Goal: Information Seeking & Learning: Learn about a topic

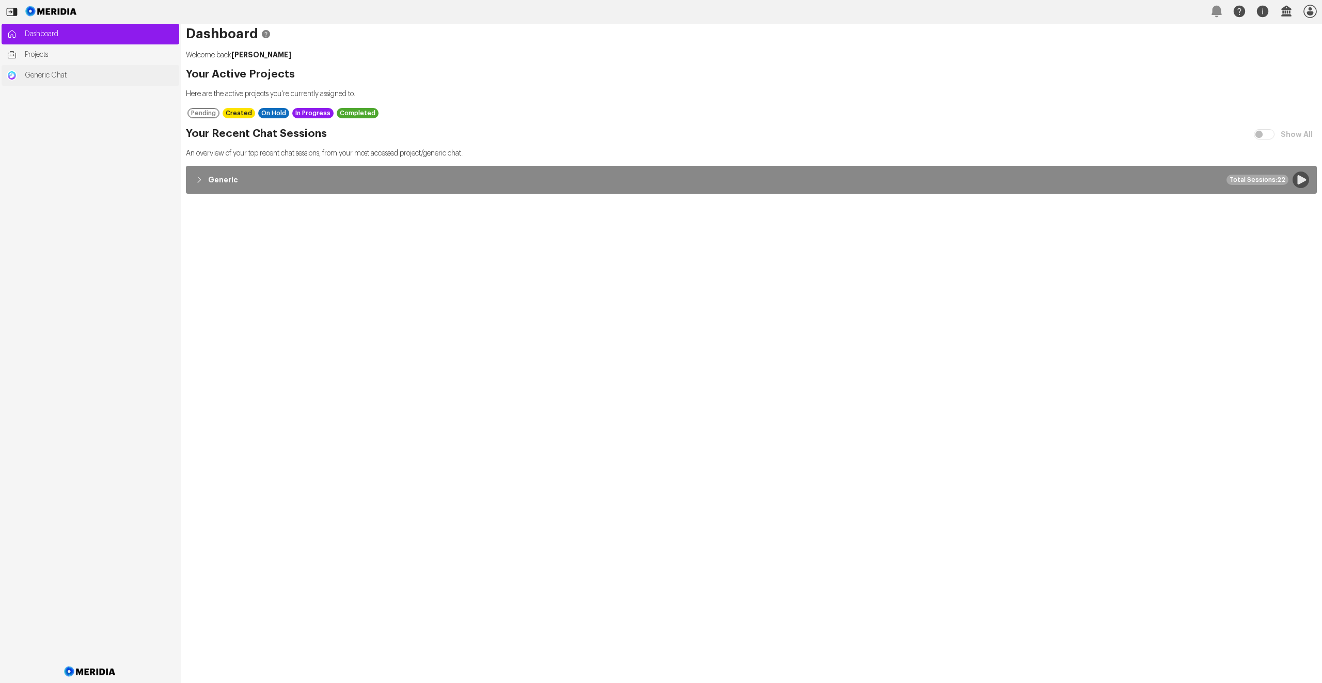
click at [74, 81] on link "Generic Chat" at bounding box center [91, 75] width 178 height 21
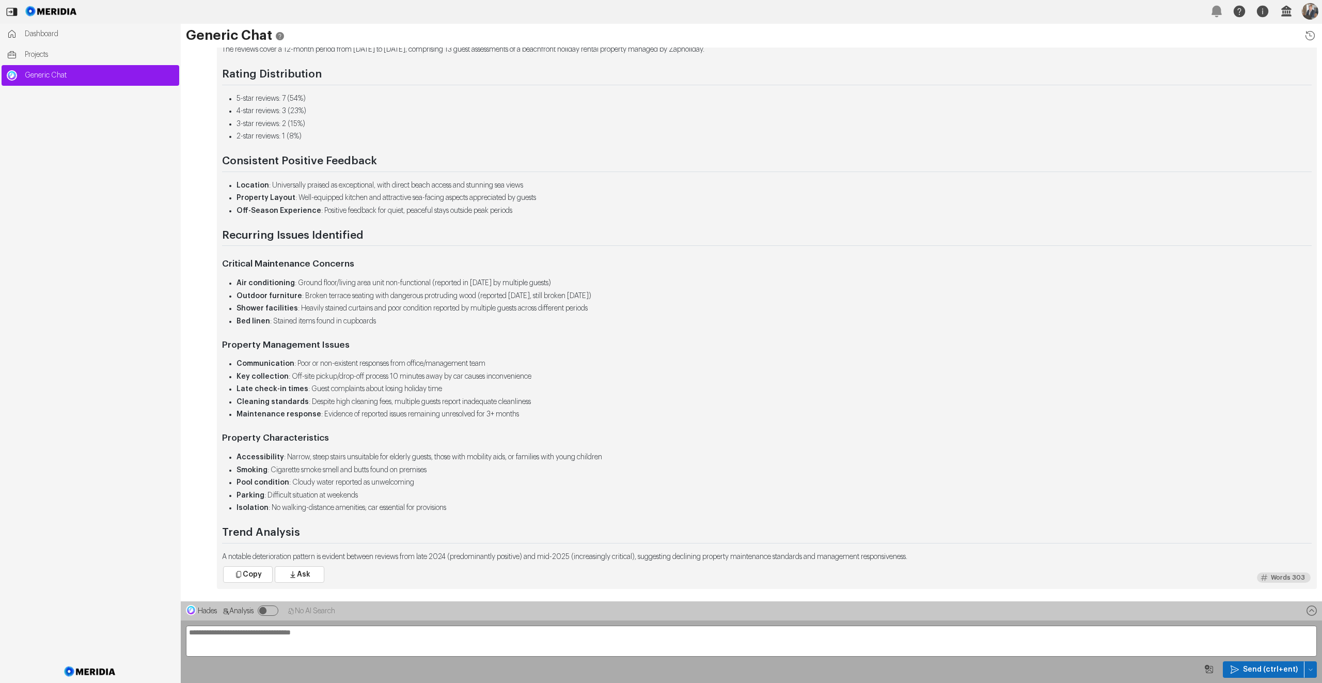
drag, startPoint x: 1053, startPoint y: 591, endPoint x: 1070, endPoint y: 597, distance: 17.5
click at [1054, 591] on div "Can you summarise the reviews please? Copy Ask Summary of Customer Reviews Over…" at bounding box center [751, 254] width 1141 height 686
click at [1308, 668] on icon "button" at bounding box center [1310, 669] width 6 height 6
drag, startPoint x: 1251, startPoint y: 596, endPoint x: 1268, endPoint y: 621, distance: 30.4
click at [1251, 596] on span "Clear Chat Sesssion" at bounding box center [1267, 597] width 78 height 10
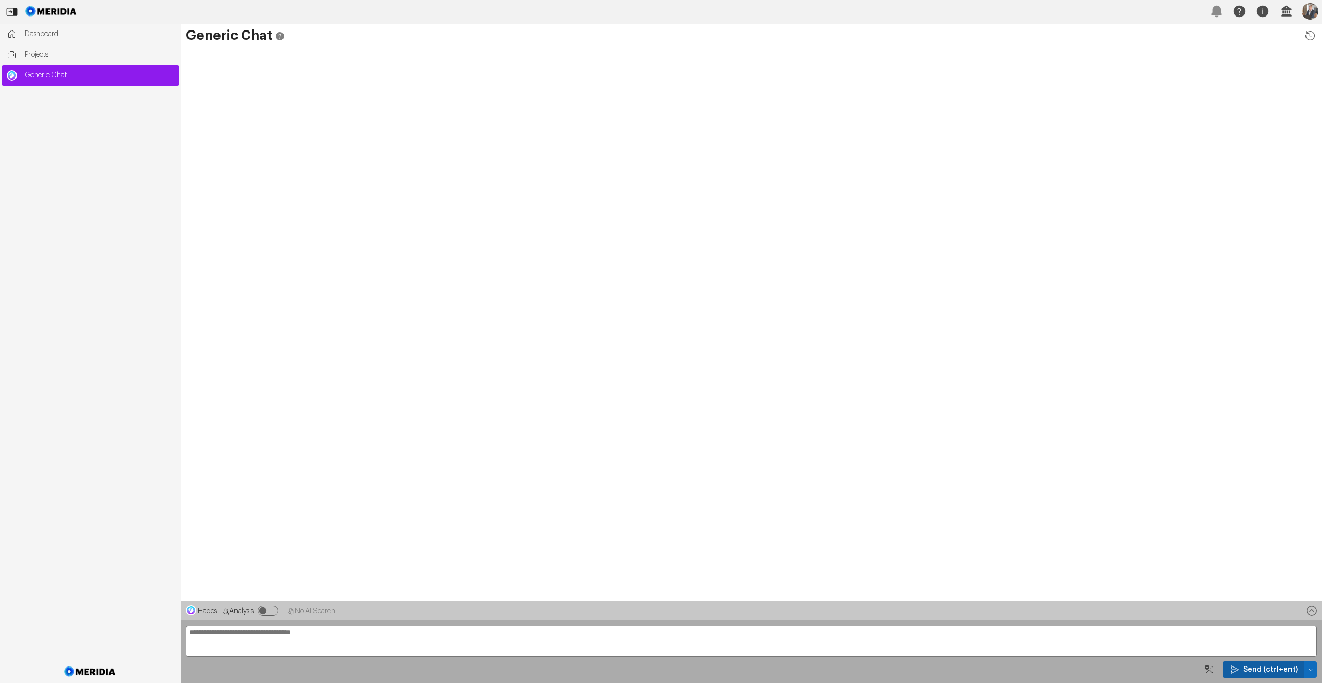
drag, startPoint x: 1308, startPoint y: 671, endPoint x: 1293, endPoint y: 664, distance: 16.4
click at [1308, 671] on icon "button" at bounding box center [1310, 669] width 6 height 6
click at [1240, 653] on span "Temp Prompt Document + 0" at bounding box center [1267, 650] width 78 height 10
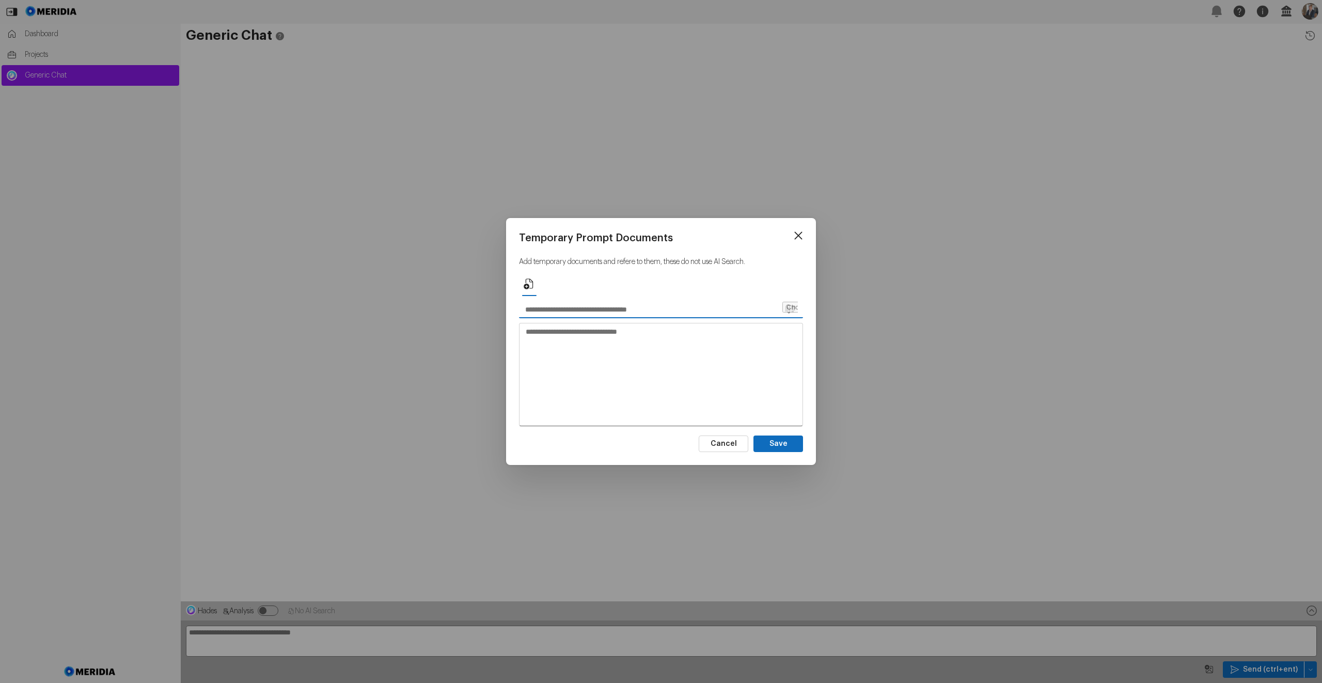
click at [597, 311] on input "text" at bounding box center [650, 309] width 262 height 17
type input "********"
click at [639, 371] on textarea at bounding box center [660, 373] width 283 height 101
paste textarea "**********"
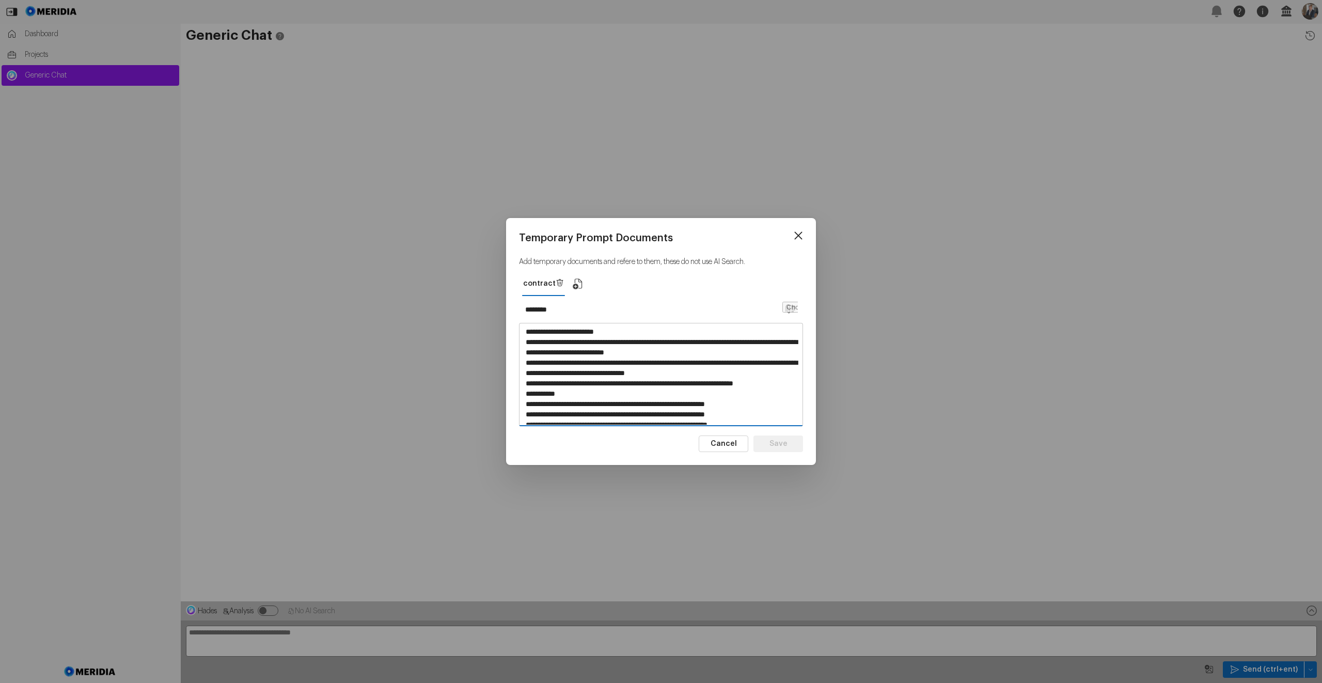
scroll to position [3359, 0]
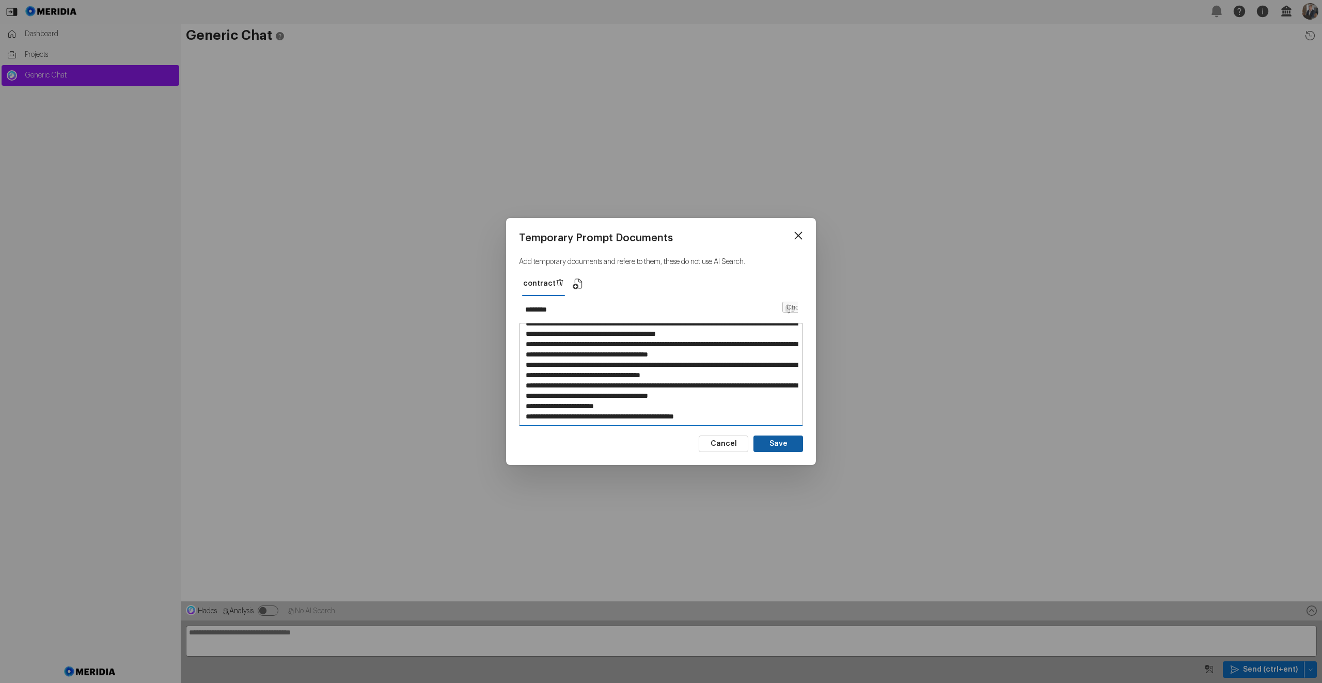
type textarea "**********"
click at [775, 443] on button "Save" at bounding box center [778, 443] width 50 height 17
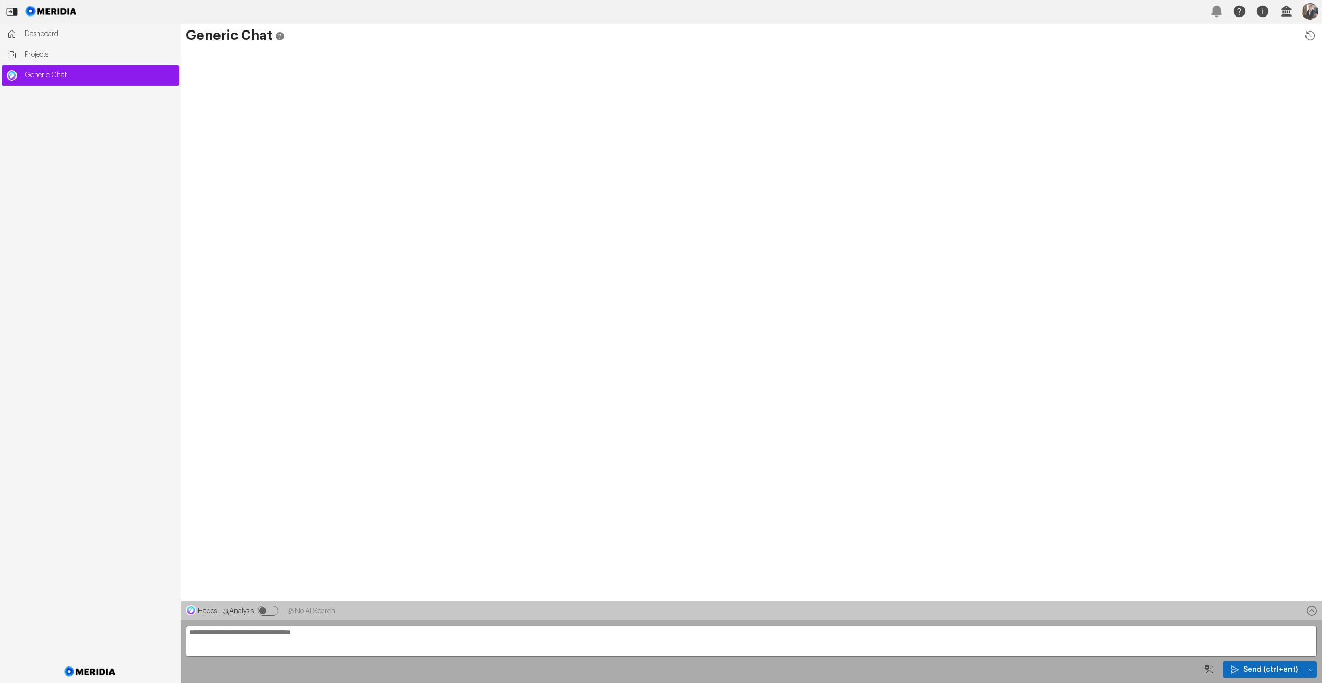
click at [491, 625] on textarea at bounding box center [751, 640] width 1131 height 31
type textarea "**********"
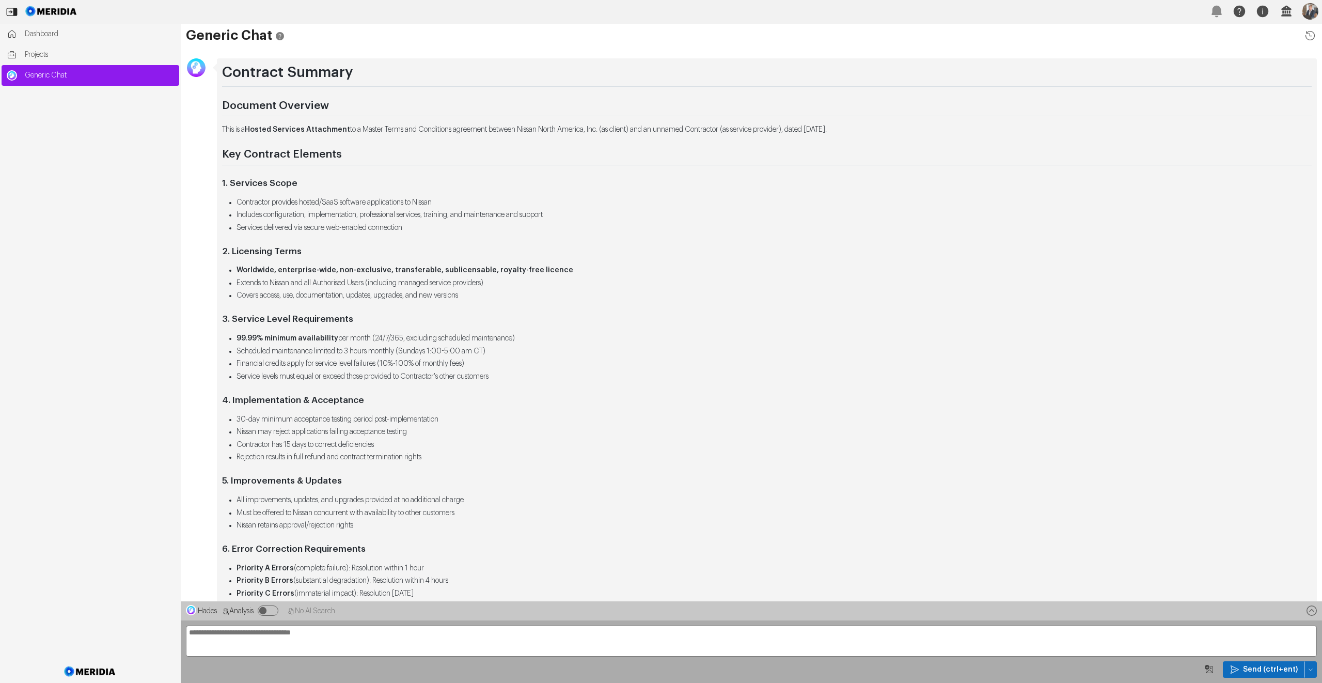
scroll to position [-613, 0]
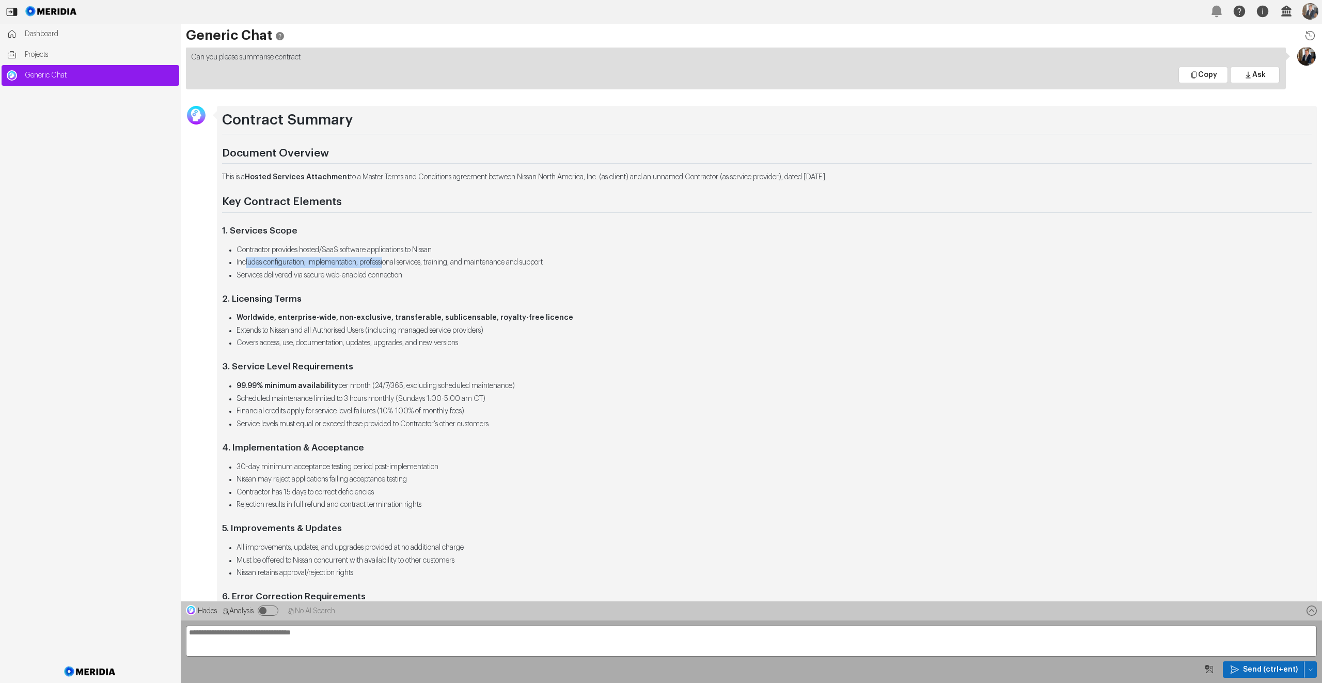
drag, startPoint x: 251, startPoint y: 262, endPoint x: 397, endPoint y: 260, distance: 146.1
click at [397, 260] on li "Includes configuration, implementation, professional services, training, and ma…" at bounding box center [773, 262] width 1075 height 11
drag, startPoint x: 397, startPoint y: 260, endPoint x: 392, endPoint y: 268, distance: 9.9
click at [398, 260] on li "Includes configuration, implementation, professional services, training, and ma…" at bounding box center [773, 262] width 1075 height 11
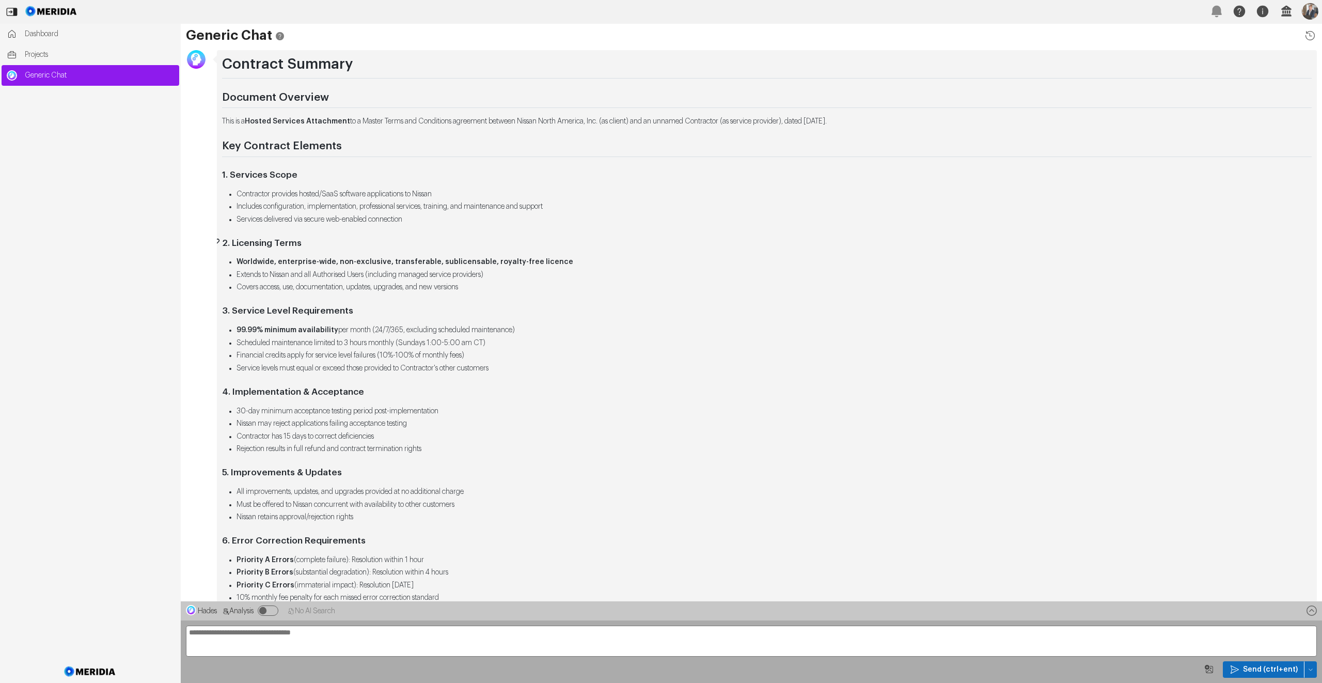
scroll to position [-557, 0]
drag, startPoint x: 386, startPoint y: 274, endPoint x: 435, endPoint y: 276, distance: 48.6
click at [436, 274] on li "Extends to Nissan and all Authorised Users (including managed service providers)" at bounding box center [773, 274] width 1075 height 11
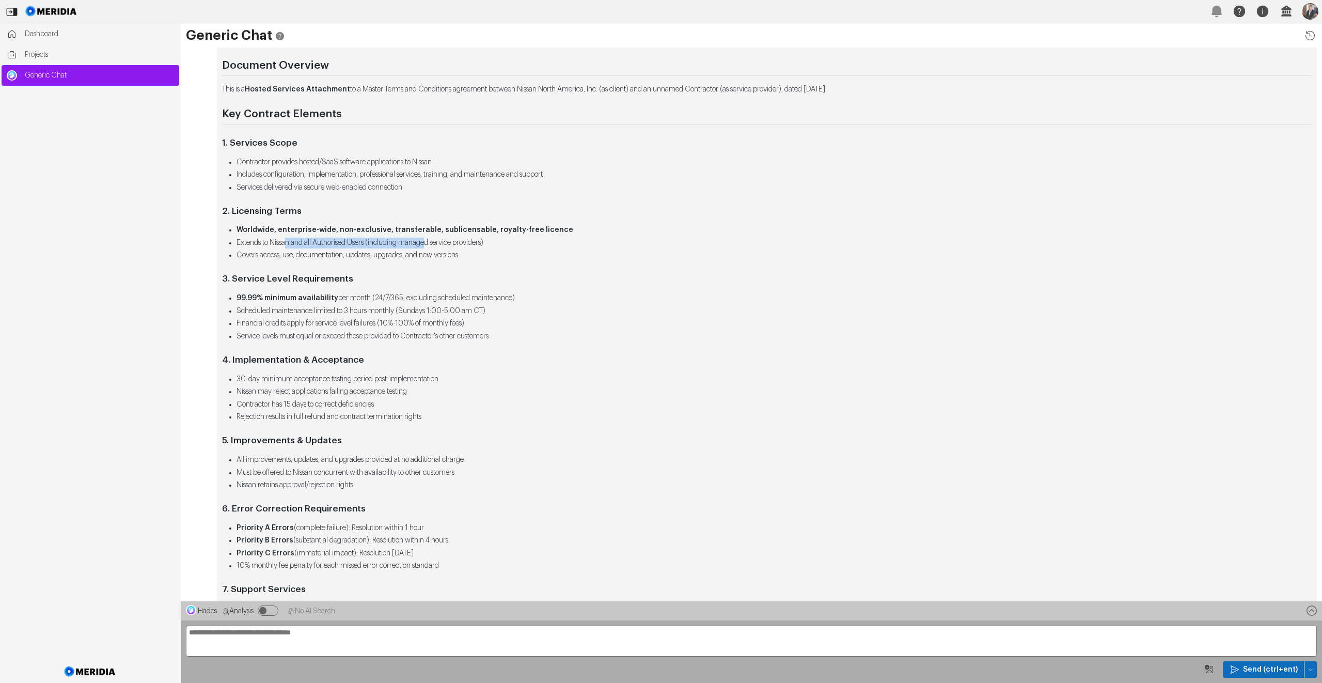
scroll to position [-520, 0]
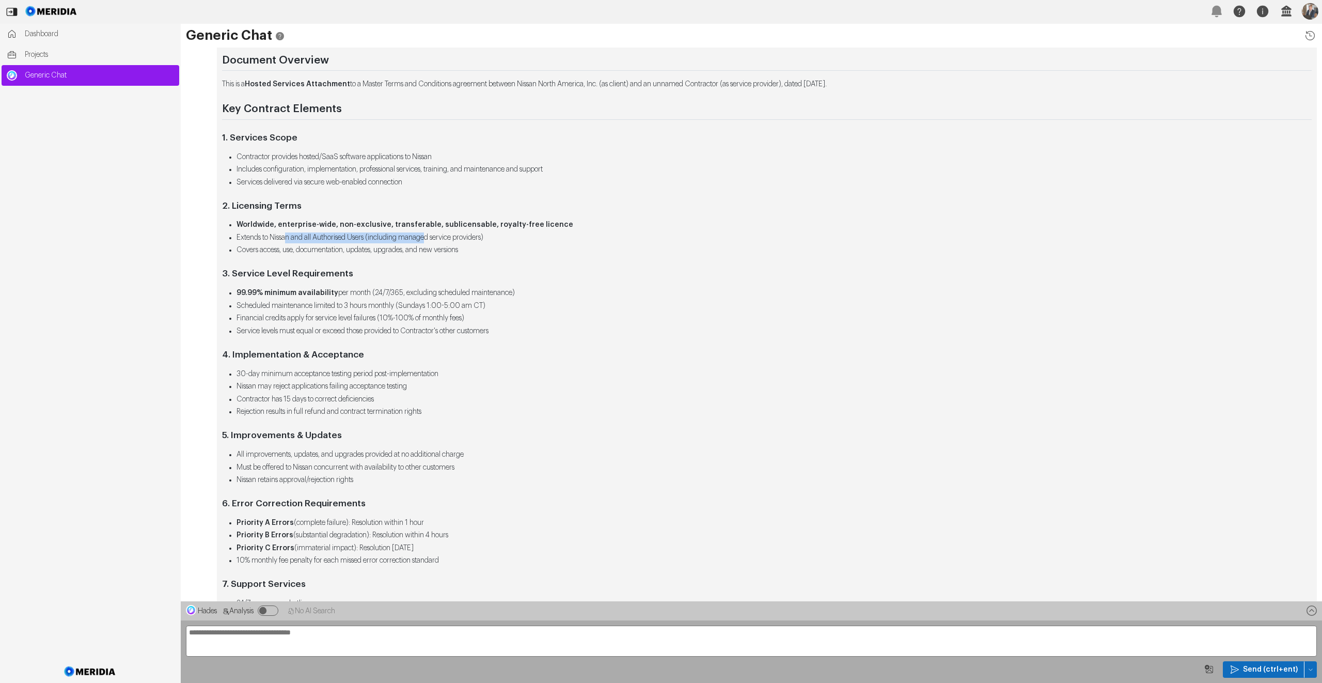
drag, startPoint x: 530, startPoint y: 290, endPoint x: 296, endPoint y: 251, distance: 237.1
click at [228, 292] on ul "99.99% minimum availability per month (24/7/365, excluding scheduled maintenanc…" at bounding box center [766, 312] width 1089 height 49
drag, startPoint x: 266, startPoint y: 308, endPoint x: 377, endPoint y: 309, distance: 110.5
click at [377, 309] on li "Scheduled maintenance limited to 3 hours monthly (Sundays 1:00-5:00 am CT)" at bounding box center [773, 305] width 1075 height 11
drag, startPoint x: 377, startPoint y: 309, endPoint x: 374, endPoint y: 320, distance: 11.3
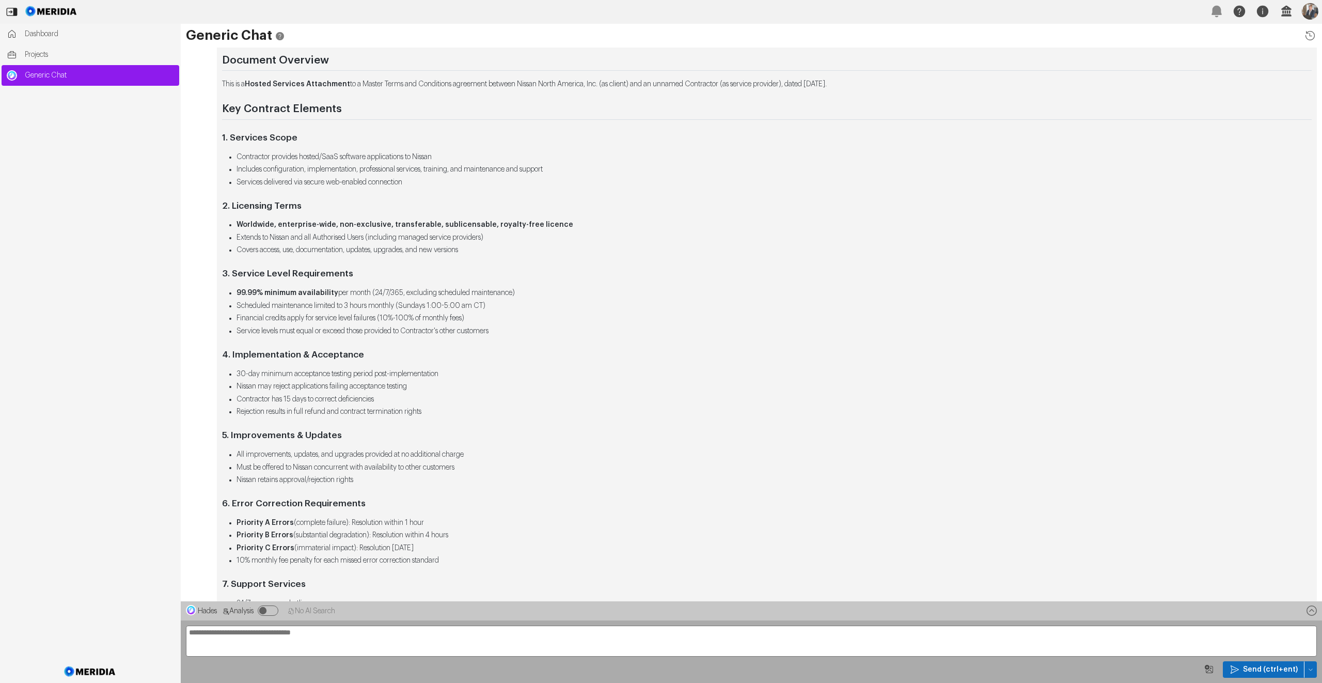
click at [377, 309] on li "Scheduled maintenance limited to 3 hours monthly (Sundays 1:00-5:00 am CT)" at bounding box center [773, 305] width 1075 height 11
drag, startPoint x: 496, startPoint y: 306, endPoint x: 250, endPoint y: 318, distance: 246.0
click at [234, 307] on ul "99.99% minimum availability per month (24/7/365, excluding scheduled maintenanc…" at bounding box center [766, 312] width 1089 height 49
copy li "Scheduled maintenance limited to 3 hours monthly (Sundays 1:00-5:00 am CT)"
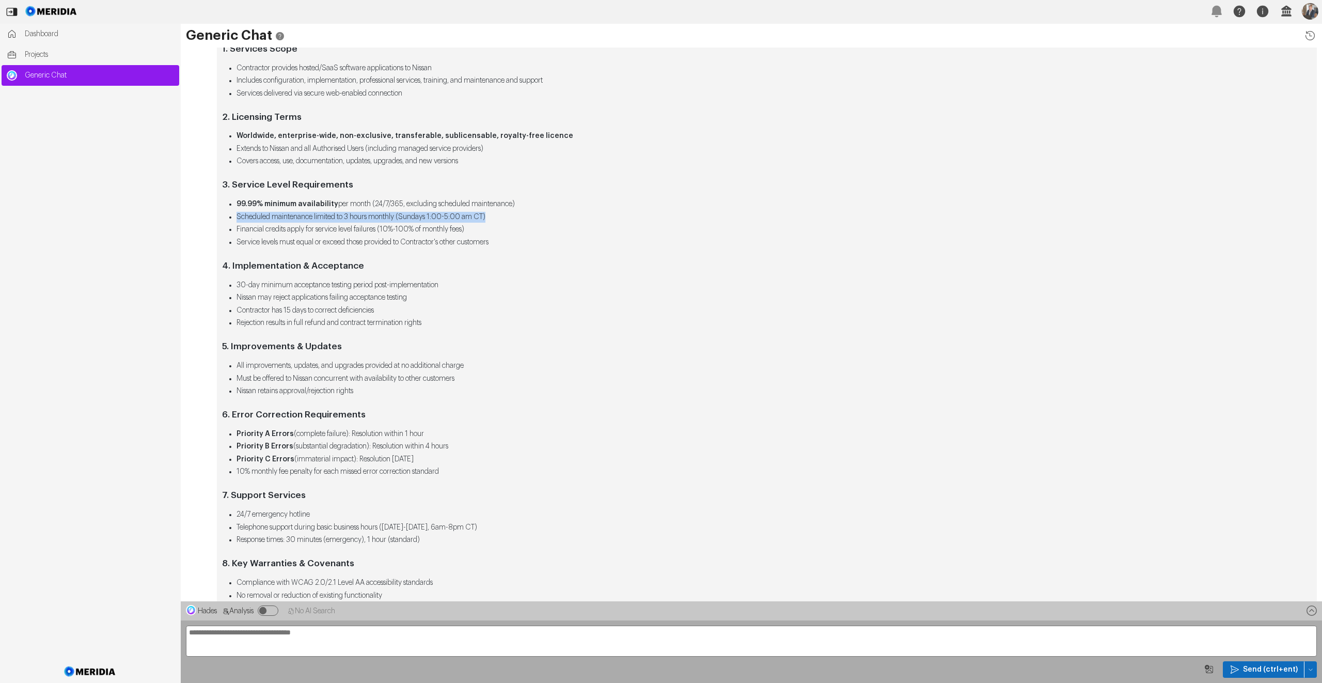
scroll to position [-431, 0]
drag, startPoint x: 291, startPoint y: 301, endPoint x: 358, endPoint y: 302, distance: 66.6
click at [358, 302] on li "Nissan may reject applications failing acceptance testing" at bounding box center [773, 297] width 1075 height 11
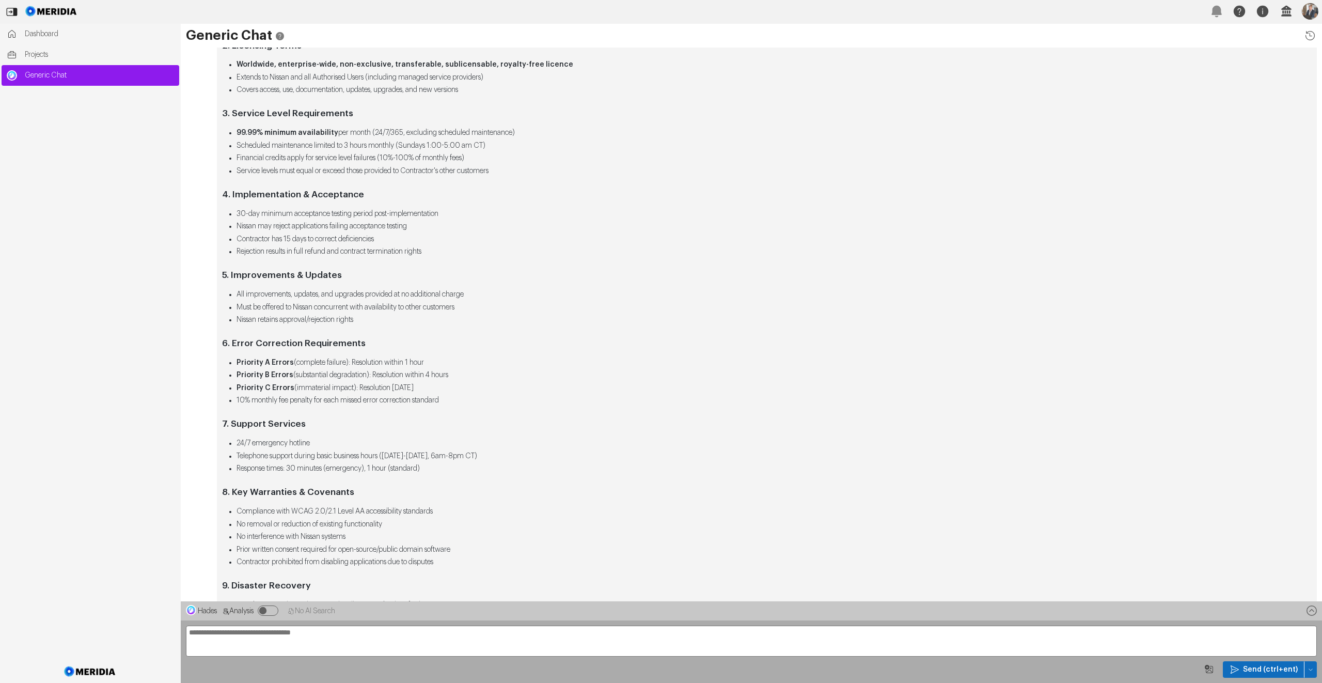
scroll to position [-359, 0]
drag, startPoint x: 423, startPoint y: 224, endPoint x: 280, endPoint y: 257, distance: 146.8
click at [236, 226] on li "Nissan may reject applications failing acceptance testing" at bounding box center [773, 225] width 1075 height 11
drag, startPoint x: 437, startPoint y: 214, endPoint x: 218, endPoint y: 215, distance: 218.9
click at [218, 215] on div "Contract Summary Document Overview This is a Hosted Services Attachment to a Ma…" at bounding box center [767, 400] width 1100 height 1096
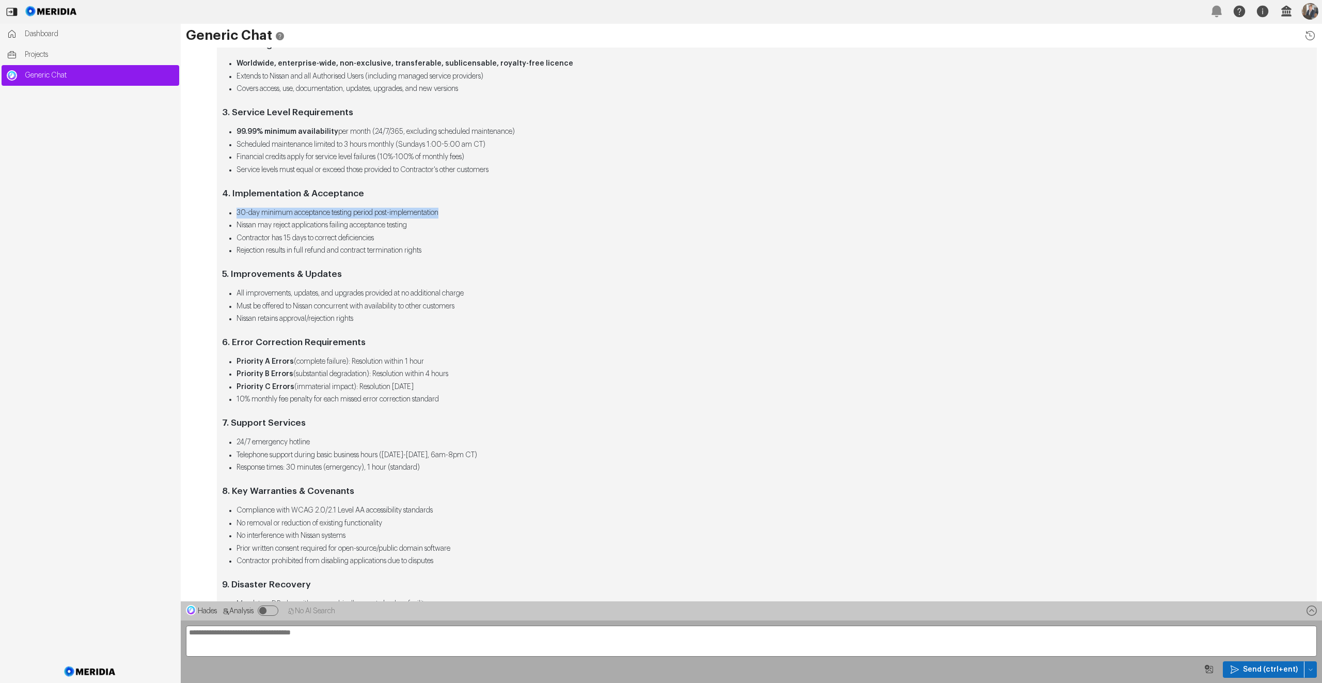
copy li "30-day minimum acceptance testing period post-implementation"
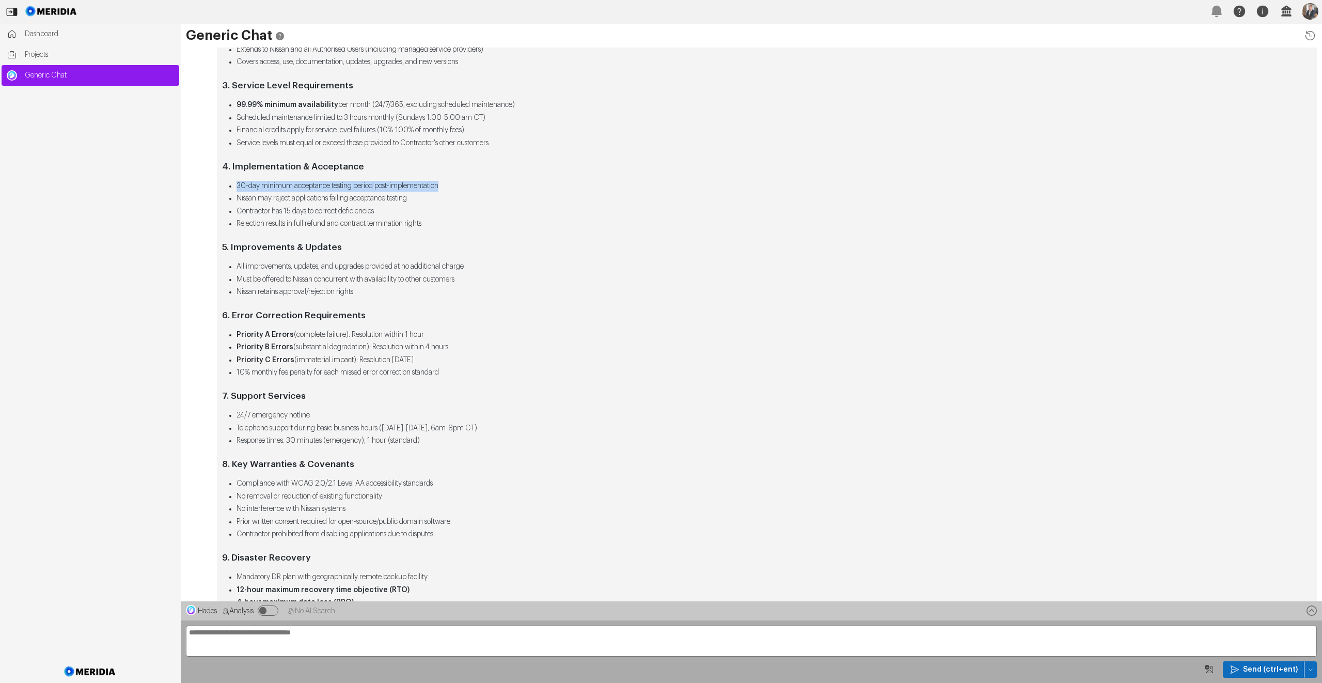
scroll to position [-328, 0]
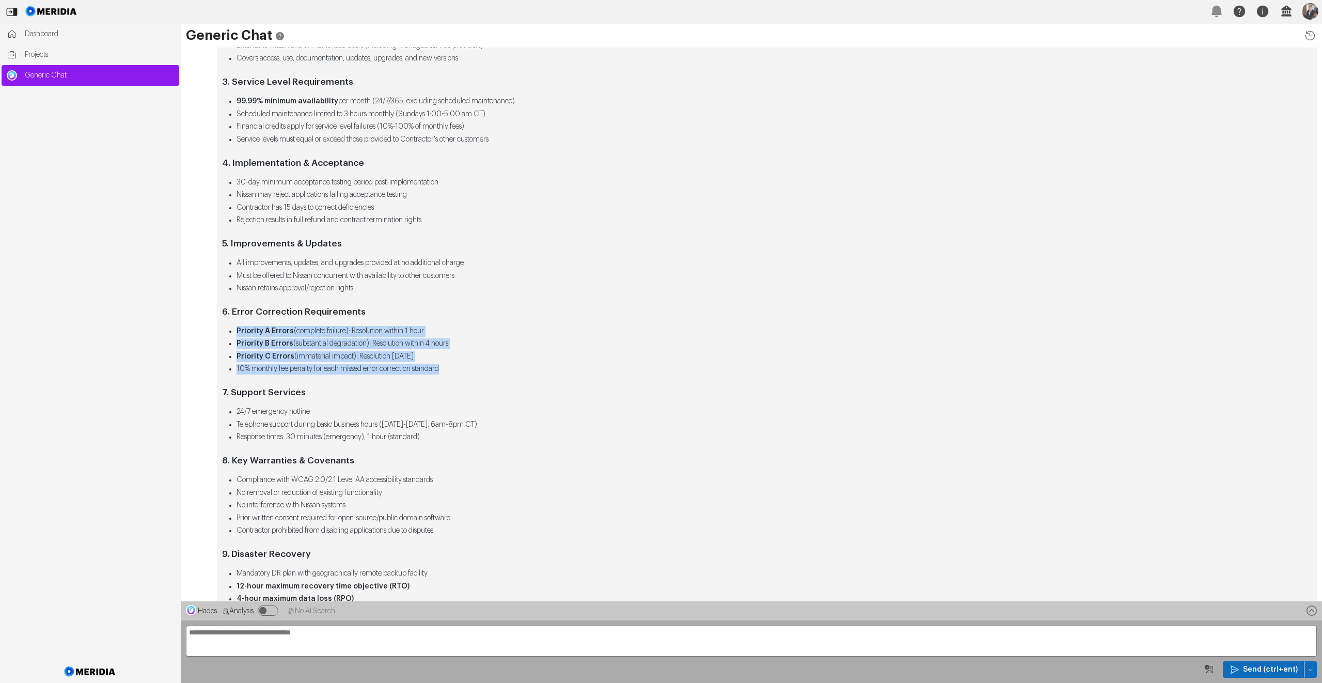
drag, startPoint x: 466, startPoint y: 367, endPoint x: 237, endPoint y: 328, distance: 231.9
click at [237, 328] on ul "Priority A Errors (complete failure): Resolution within 1 hour Priority B Error…" at bounding box center [766, 350] width 1089 height 49
copy ul "Priority A Errors (complete failure): Resolution within 1 hour Priority B Error…"
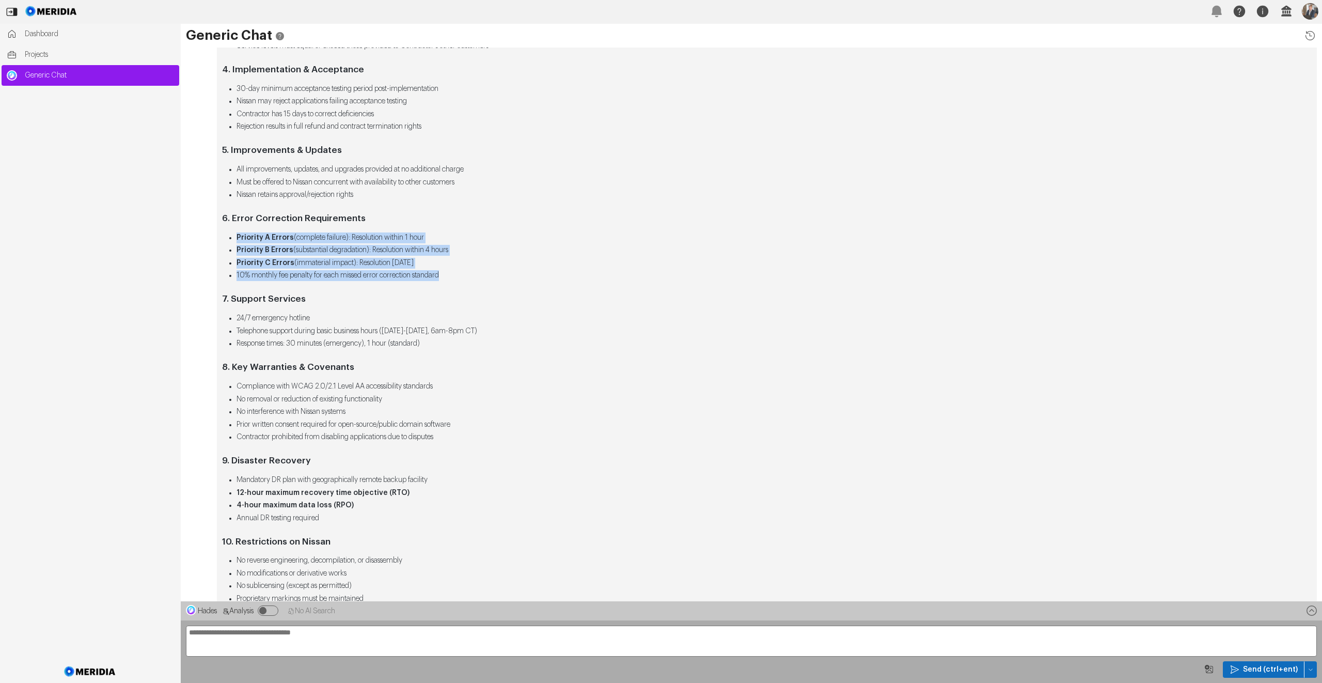
scroll to position [-233, 0]
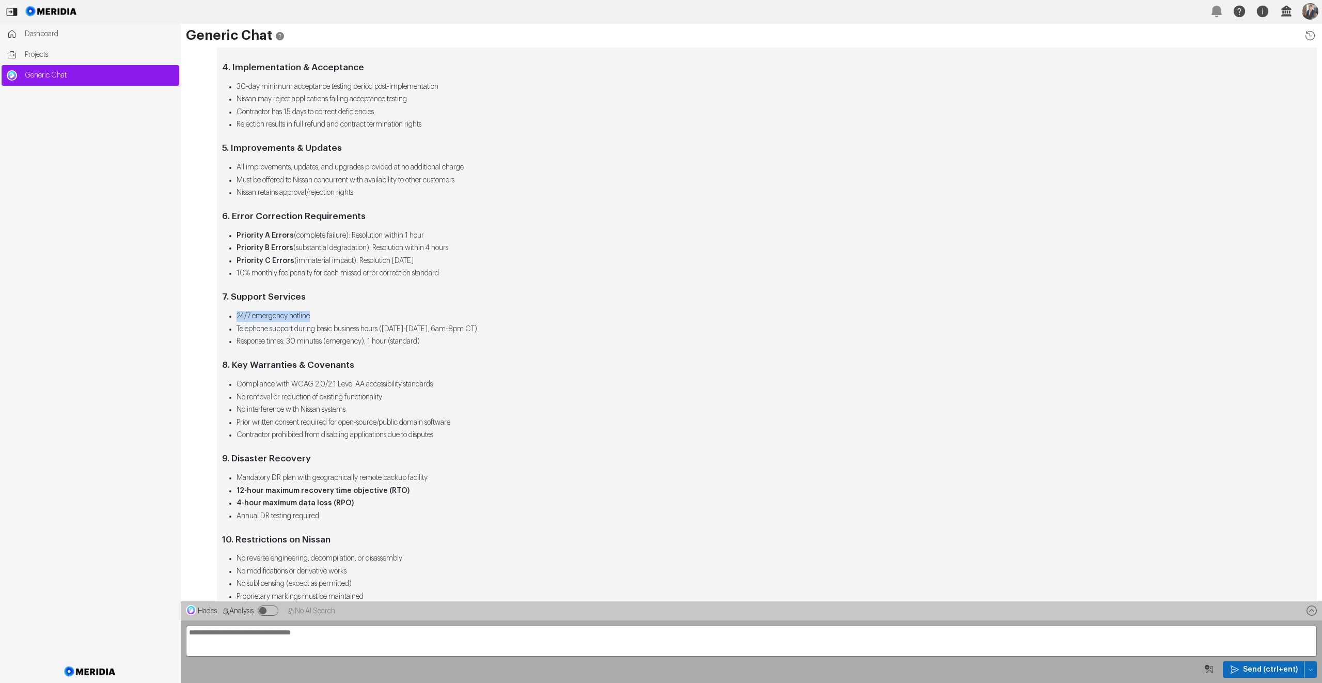
drag, startPoint x: 315, startPoint y: 315, endPoint x: 228, endPoint y: 312, distance: 87.3
click at [226, 312] on ul "24/7 emergency hotline Telephone support during basic business hours ([DATE]-[D…" at bounding box center [766, 329] width 1089 height 36
drag, startPoint x: 442, startPoint y: 340, endPoint x: 216, endPoint y: 320, distance: 227.0
click at [216, 320] on div "Contract Summary Document Overview This is a Hosted Services Attachment to a Ma…" at bounding box center [751, 274] width 1141 height 1096
copy ul "24/7 emergency hotline Telephone support during basic business hours ([DATE]-[D…"
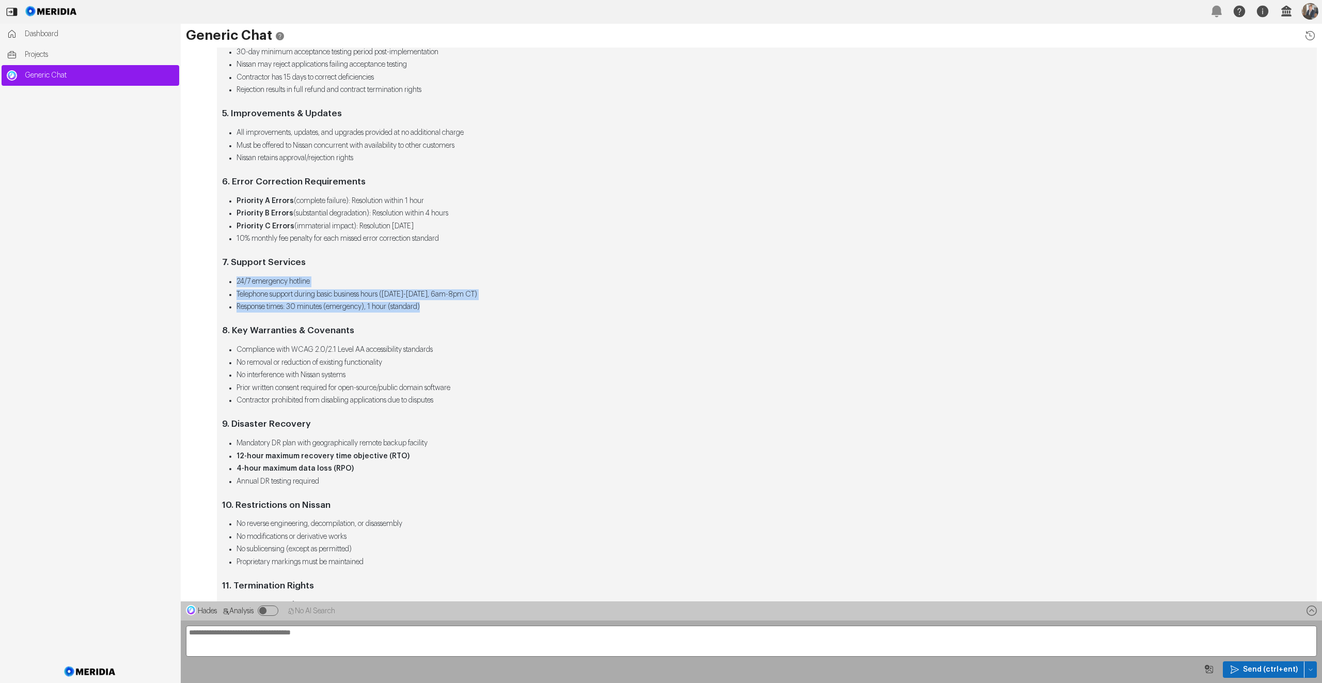
scroll to position [-197, 0]
click at [310, 348] on li "Compliance with WCAG 2.0/2.1 Level AA accessibility standards" at bounding box center [773, 348] width 1075 height 11
copy li "WCAG"
click at [337, 328] on h3 "8. Key Warranties & Covenants" at bounding box center [766, 329] width 1089 height 11
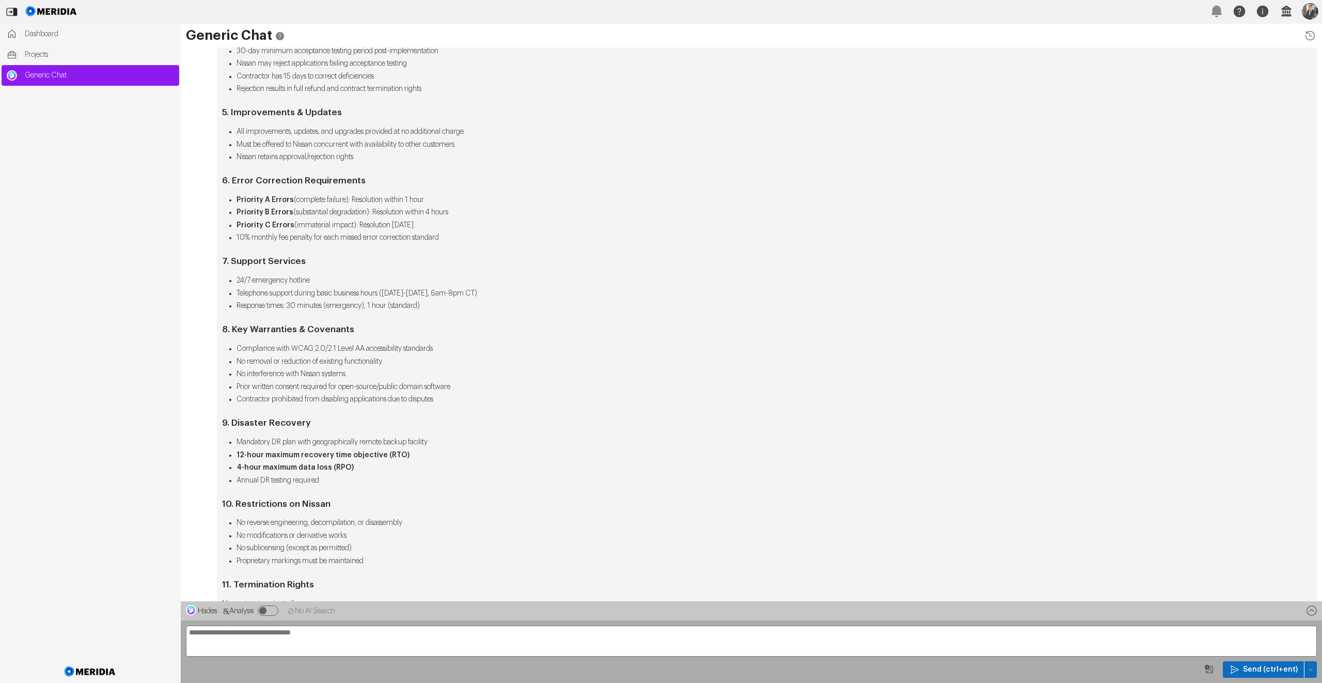
click at [321, 380] on ul "Compliance with WCAG 2.0/2.1 Level AA accessibility standards No removal or red…" at bounding box center [766, 373] width 1089 height 61
copy ul "Prior written consent required for open-source/public domain software"
click at [343, 368] on ul "Compliance with WCAG 2.0/2.1 Level AA accessibility standards No removal or red…" at bounding box center [766, 373] width 1089 height 61
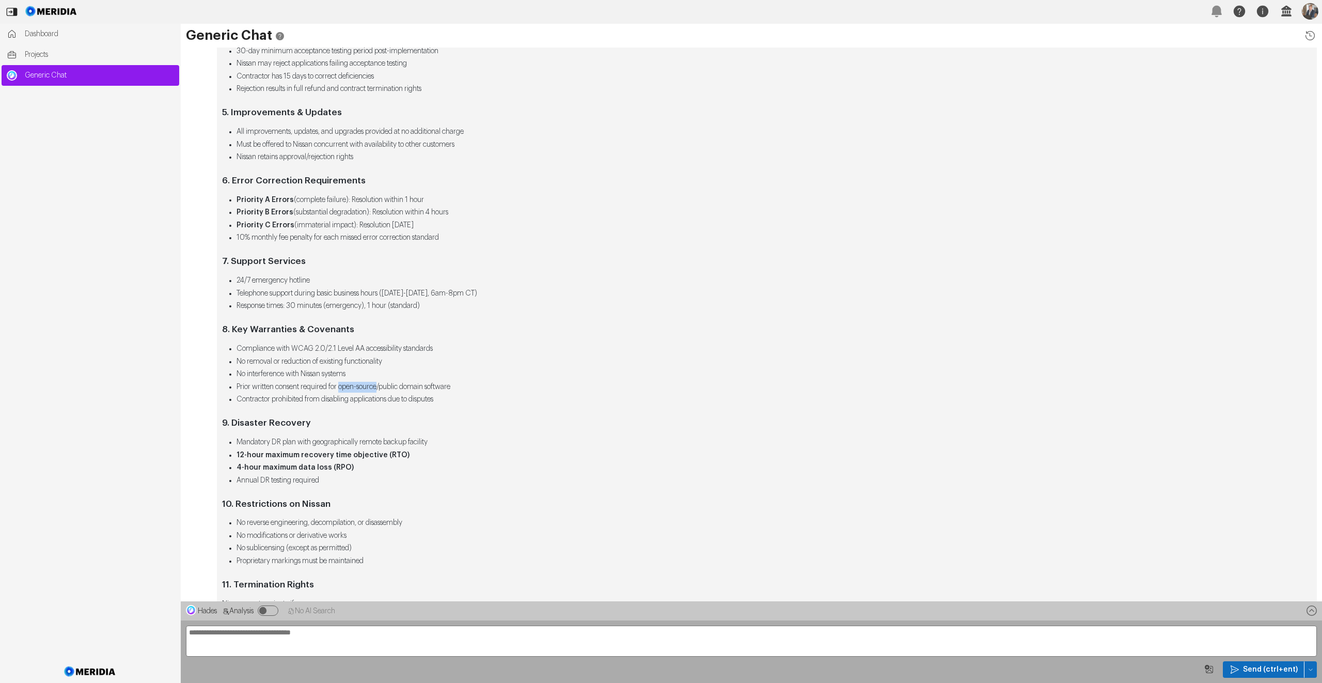
drag, startPoint x: 346, startPoint y: 387, endPoint x: 387, endPoint y: 387, distance: 40.3
click at [387, 387] on li "Prior written consent required for open-source/public domain software" at bounding box center [773, 387] width 1075 height 11
copy li "open-source"
click at [306, 385] on li "Prior written consent required for open-source/public domain software" at bounding box center [773, 387] width 1075 height 11
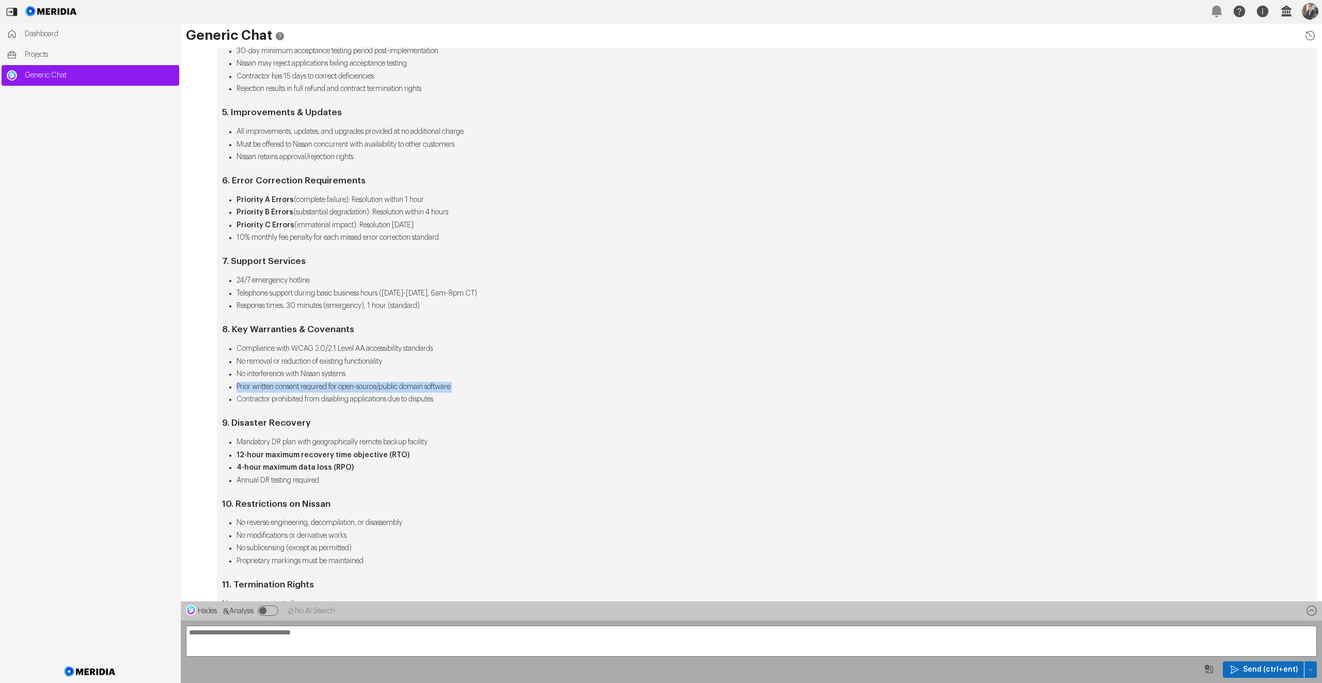
click at [306, 385] on li "Prior written consent required for open-source/public domain software" at bounding box center [773, 387] width 1075 height 11
copy ul "Prior written consent required for open-source/public domain software"
click at [294, 341] on div "Contract Summary Document Overview This is a Hosted Services Attachment to a Ma…" at bounding box center [766, 227] width 1089 height 1064
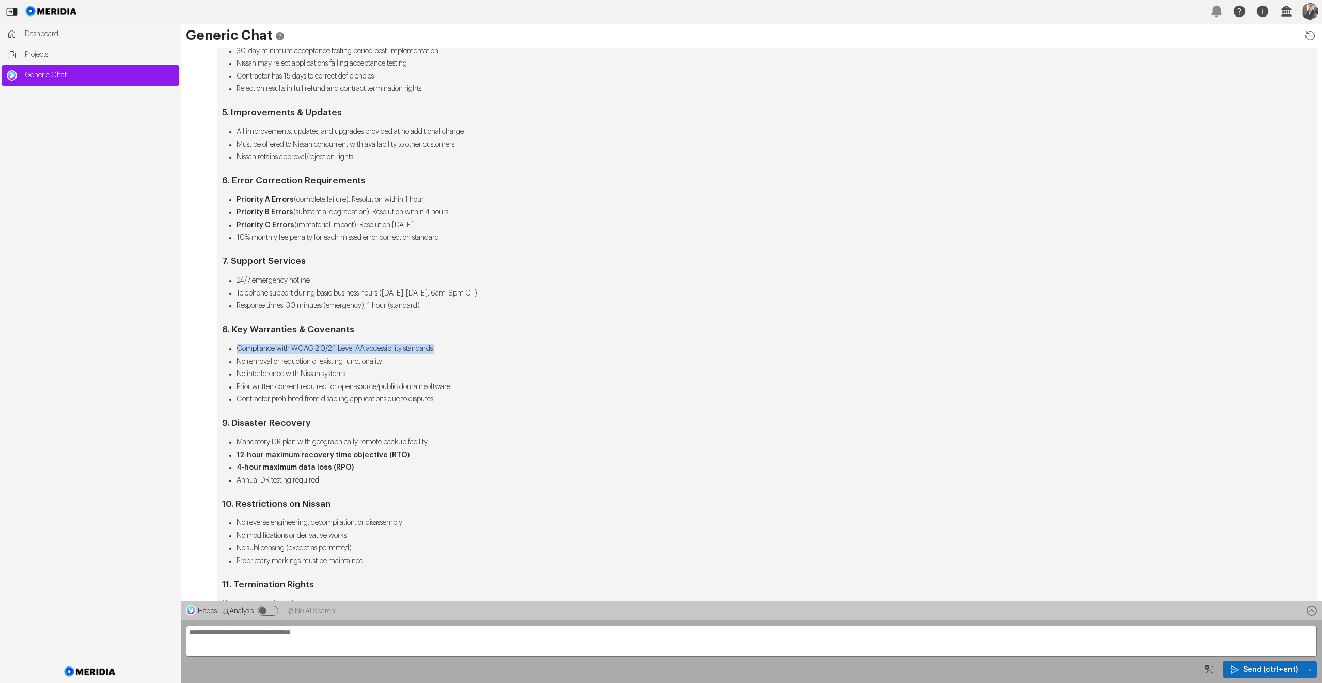
copy ul "Compliance with WCAG 2.0/2.1 Level AA accessibility standards"
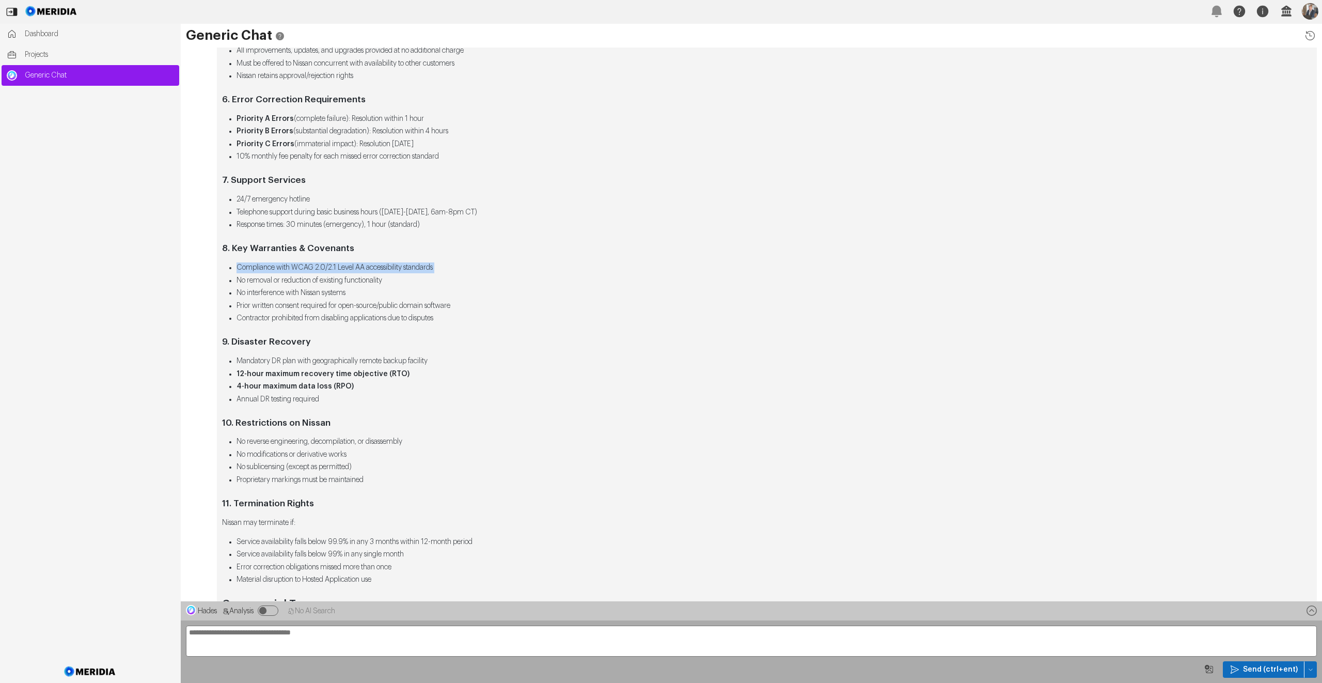
scroll to position [-114, 0]
click at [306, 357] on li "Mandatory DR plan with geographically remote backup facility" at bounding box center [773, 359] width 1075 height 11
copy ul "Mandatory DR plan with geographically remote backup facility"
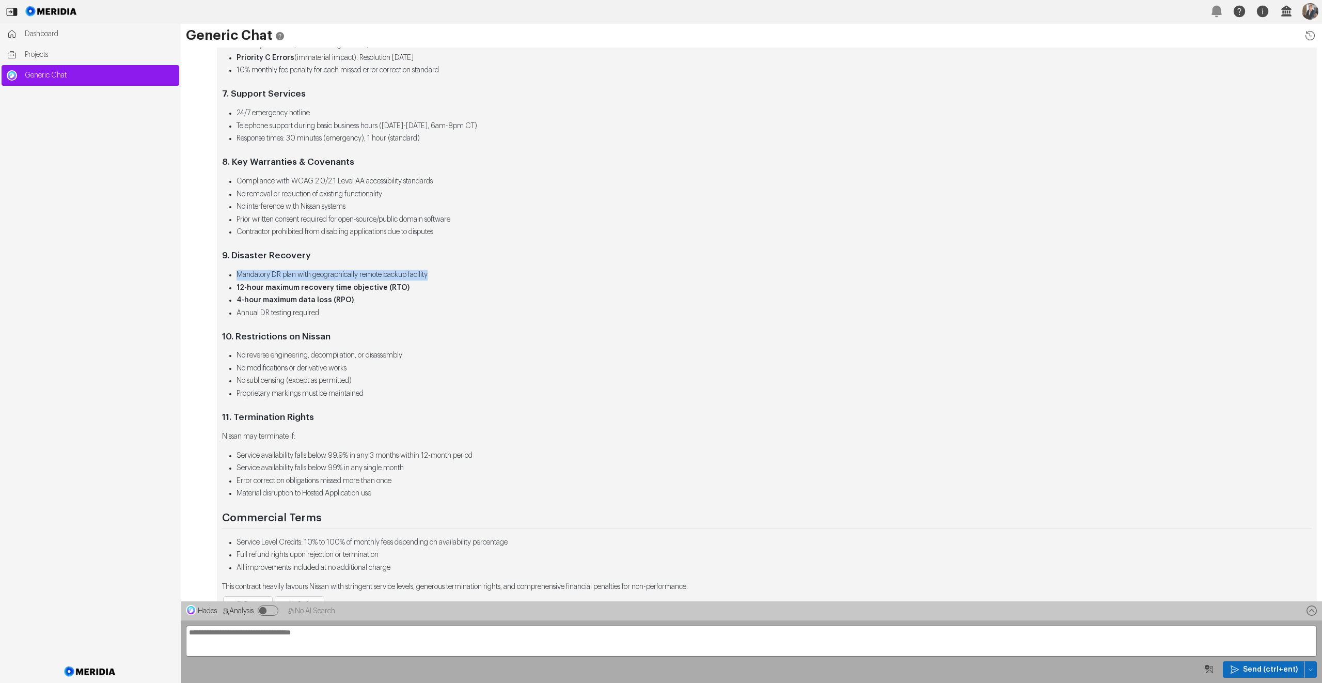
scroll to position [0, 0]
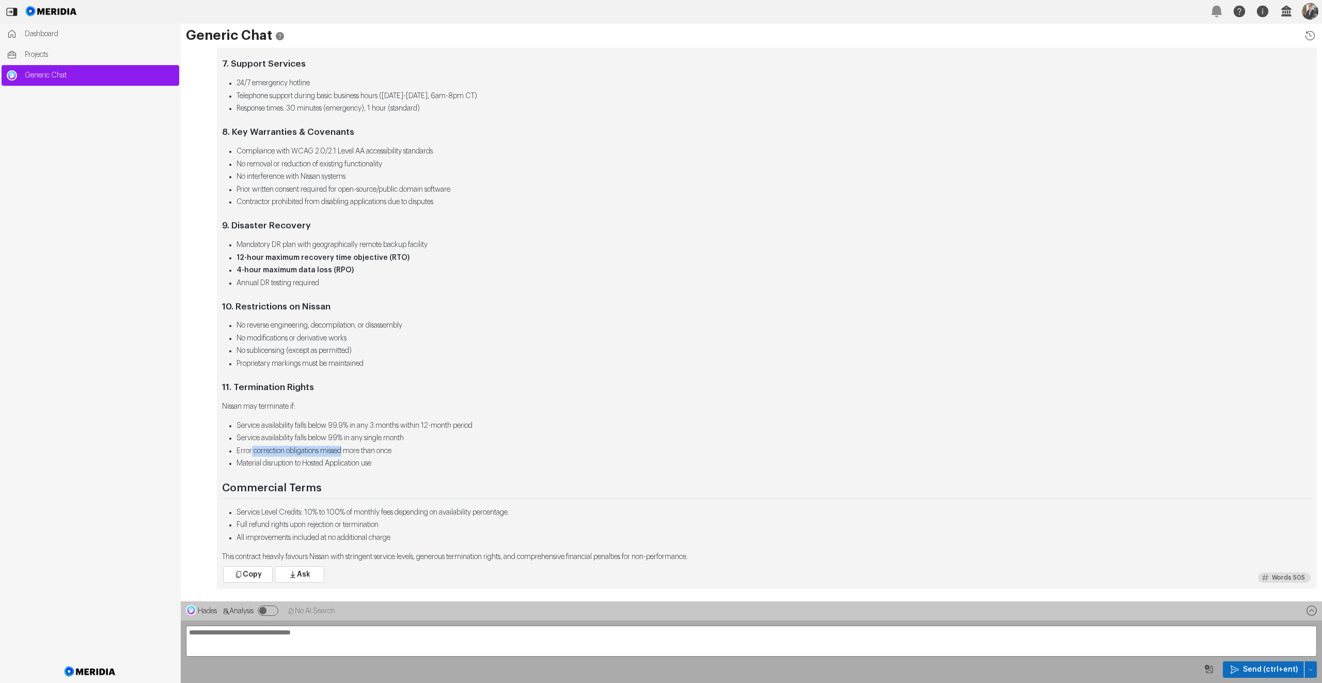
drag, startPoint x: 252, startPoint y: 454, endPoint x: 351, endPoint y: 451, distance: 98.6
click at [351, 451] on li "Error correction obligations missed more than once" at bounding box center [773, 451] width 1075 height 11
click at [338, 408] on p "Nissan may terminate if:" at bounding box center [766, 406] width 1089 height 11
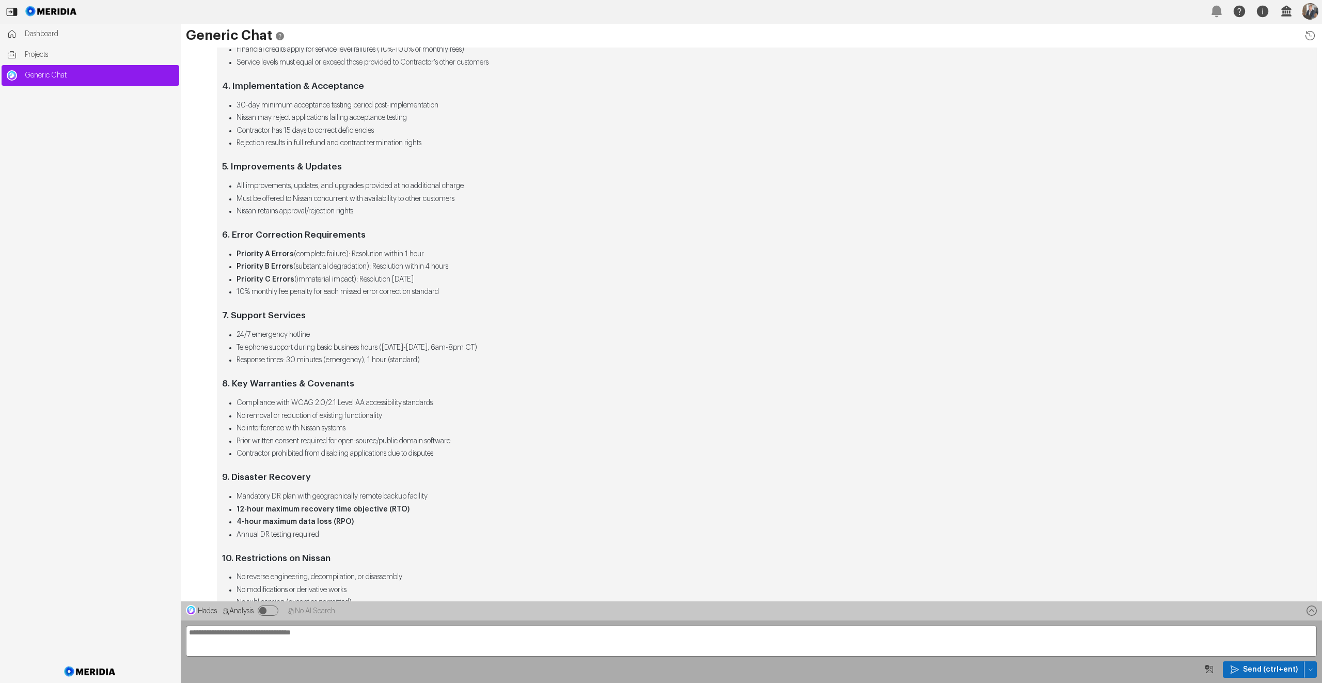
scroll to position [-375, 0]
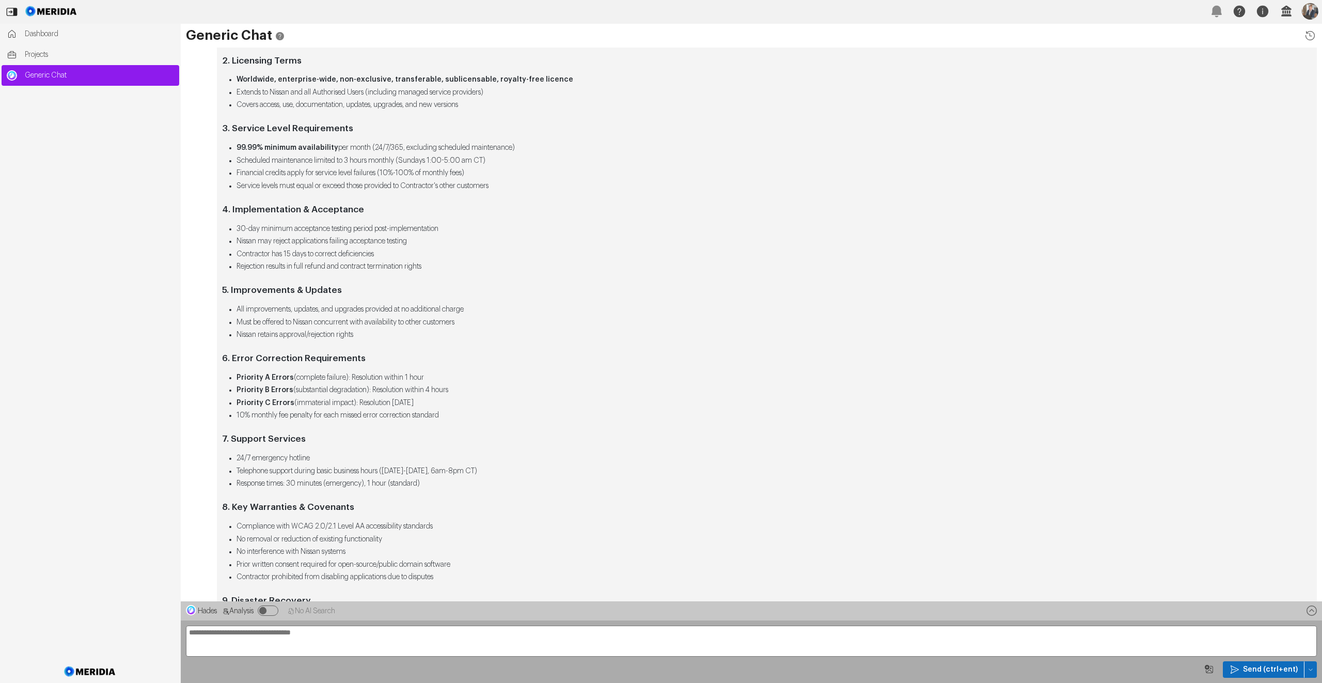
click at [465, 113] on div "Contract Summary Document Overview This is a Hosted Services Attachment to a Ma…" at bounding box center [766, 405] width 1089 height 1064
